Goal: Entertainment & Leisure: Consume media (video, audio)

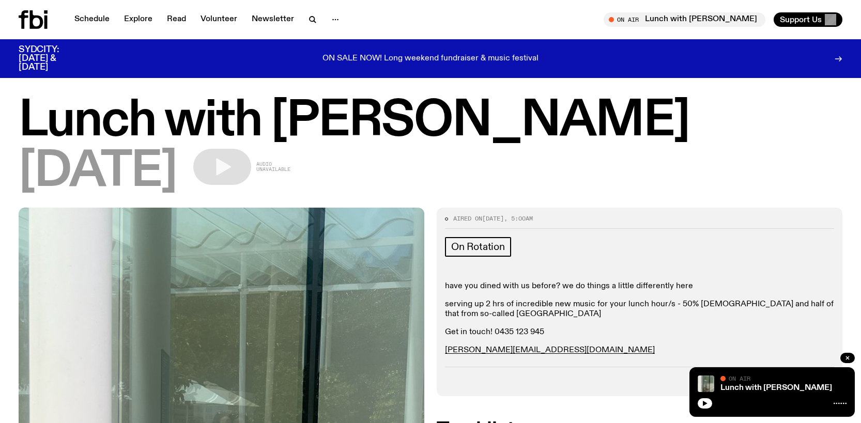
click at [41, 23] on icon at bounding box center [36, 19] width 13 height 19
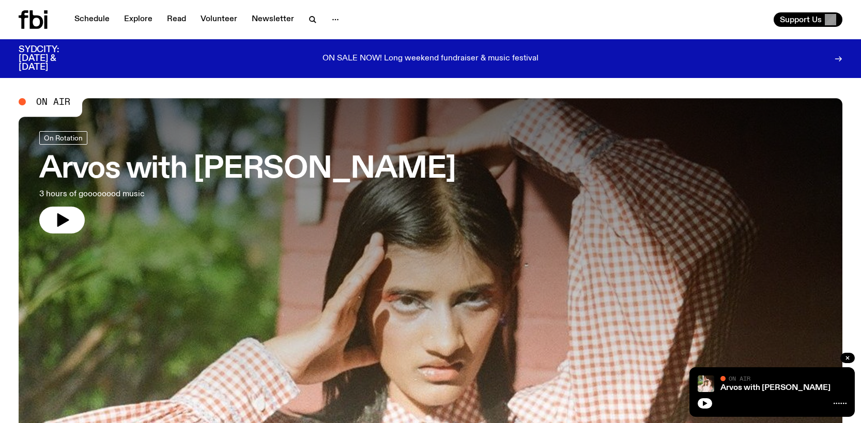
click at [62, 220] on icon "button" at bounding box center [63, 220] width 12 height 13
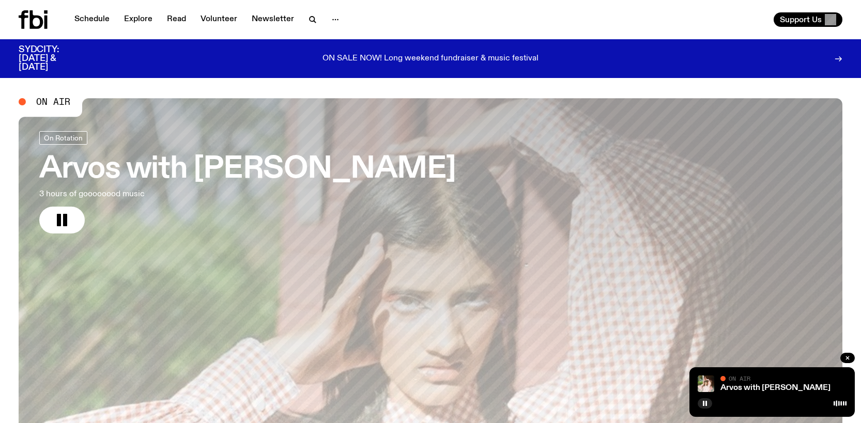
click at [392, 20] on div "Schedule Explore Read Volunteer Newsletter" at bounding box center [223, 19] width 408 height 19
